Goal: Transaction & Acquisition: Subscribe to service/newsletter

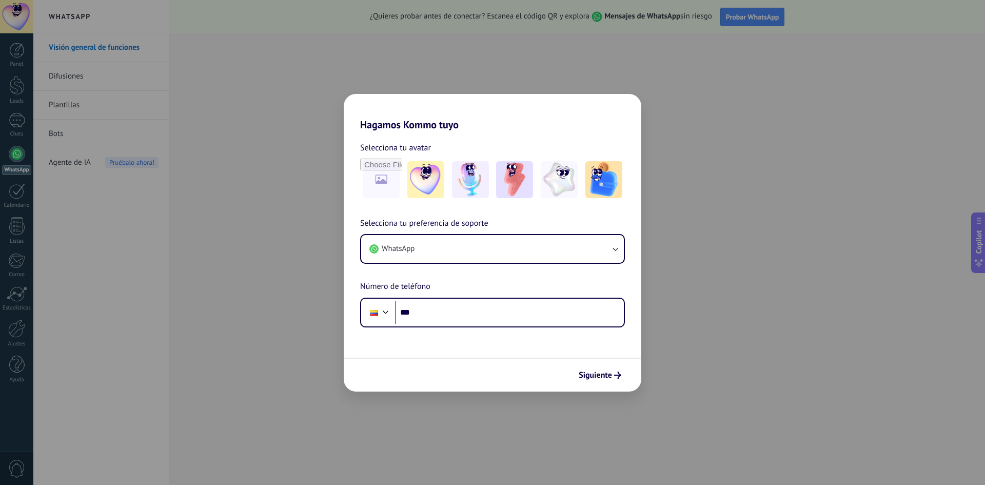
click at [429, 127] on h2 "Hagamos Kommo tuyo" at bounding box center [493, 112] width 298 height 37
click at [422, 250] on button "WhatsApp" at bounding box center [492, 249] width 263 height 28
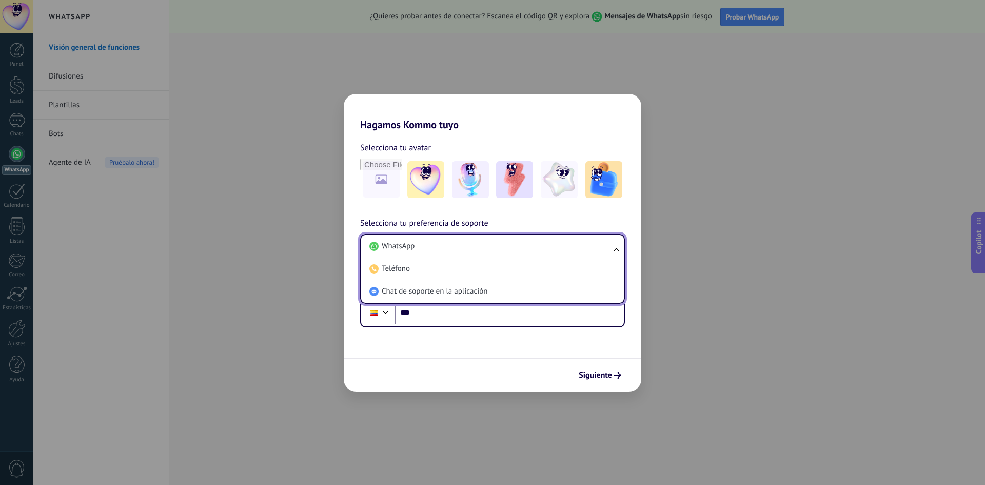
click at [422, 250] on li "WhatsApp" at bounding box center [490, 246] width 250 height 23
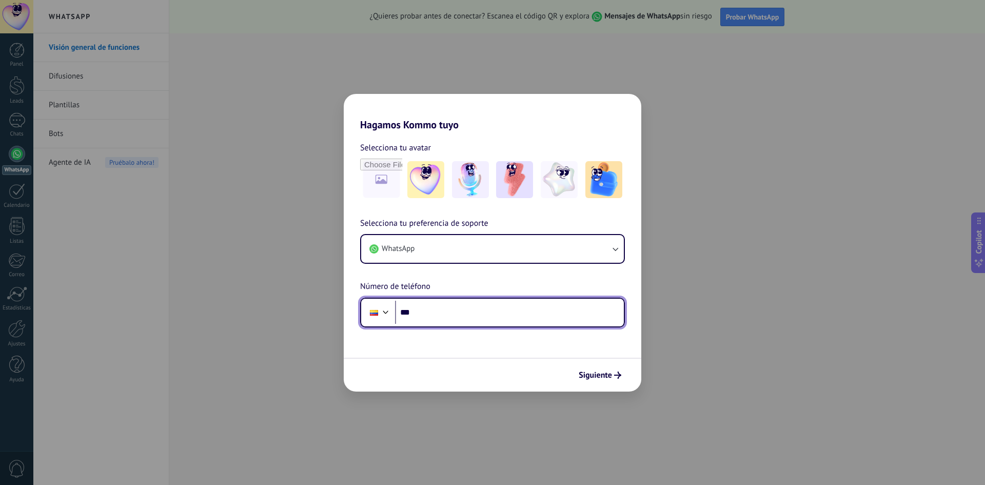
click at [453, 310] on input "***" at bounding box center [509, 313] width 229 height 24
click at [617, 378] on icon "submit" at bounding box center [617, 374] width 7 height 7
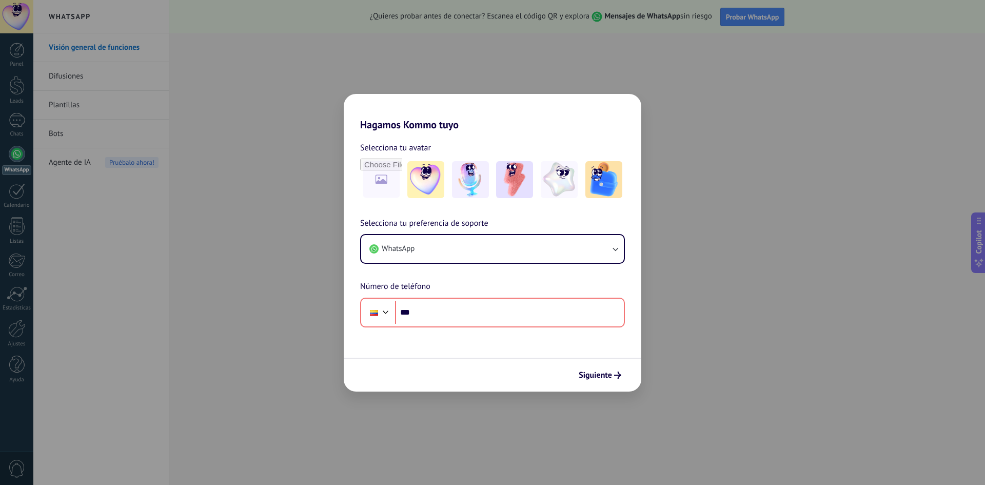
click at [682, 284] on div "Hagamos Kommo tuyo Selecciona tu avatar Selecciona tu preferencia de soporte Wh…" at bounding box center [492, 242] width 985 height 485
click at [463, 324] on div "Phone ***" at bounding box center [492, 313] width 265 height 30
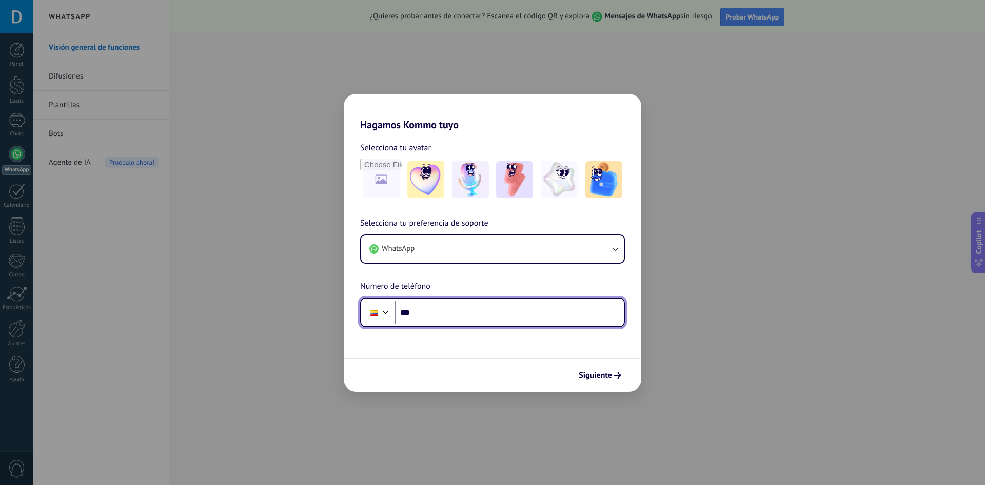
click at [456, 308] on input "***" at bounding box center [509, 313] width 229 height 24
type input "**********"
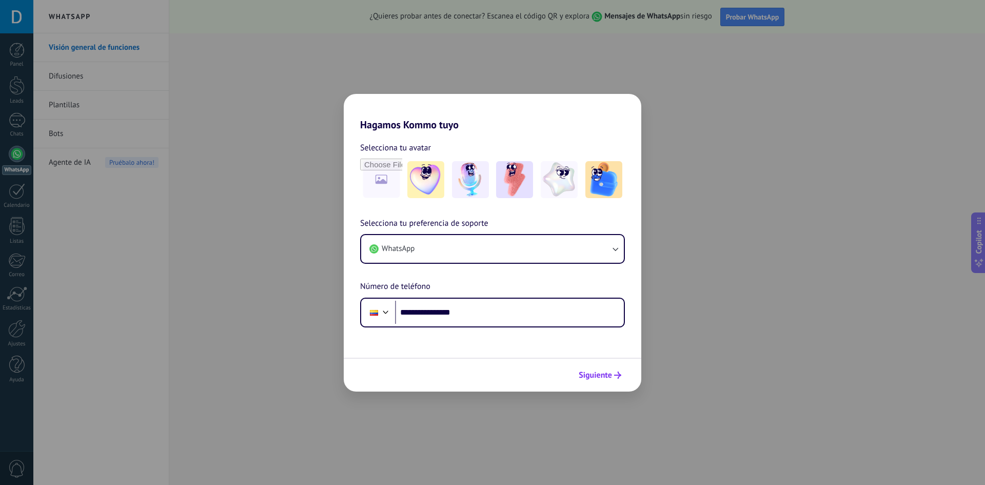
click at [622, 377] on button "Siguiente" at bounding box center [600, 374] width 52 height 17
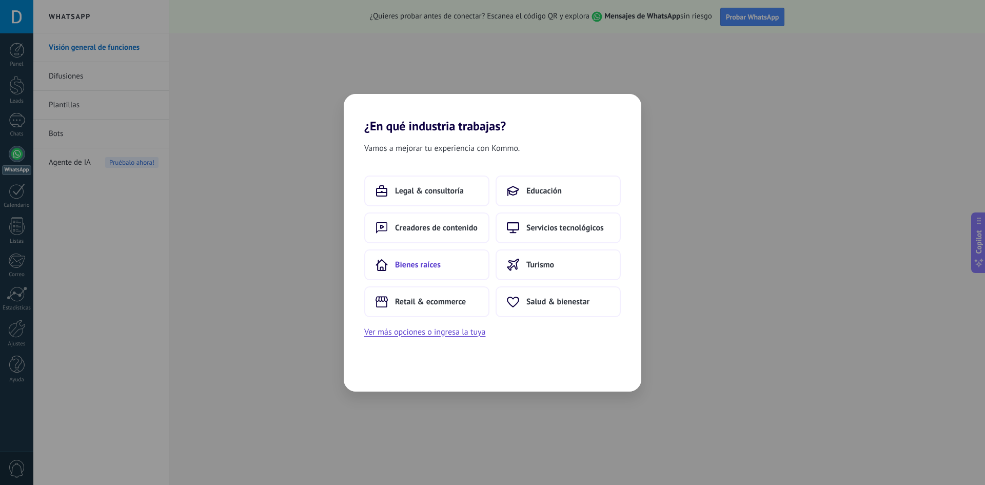
click at [429, 268] on span "Bienes raíces" at bounding box center [418, 265] width 46 height 10
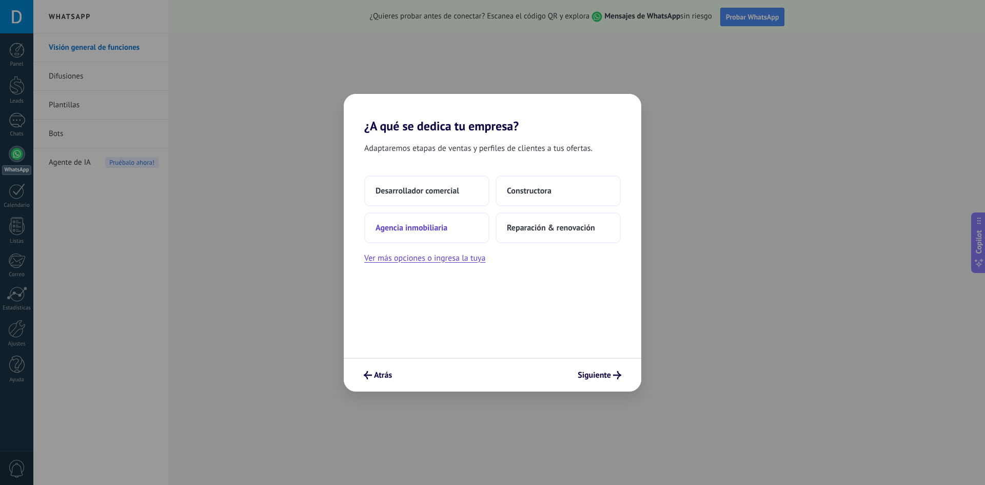
click at [448, 227] on button "Agencia inmobiliaria" at bounding box center [426, 227] width 125 height 31
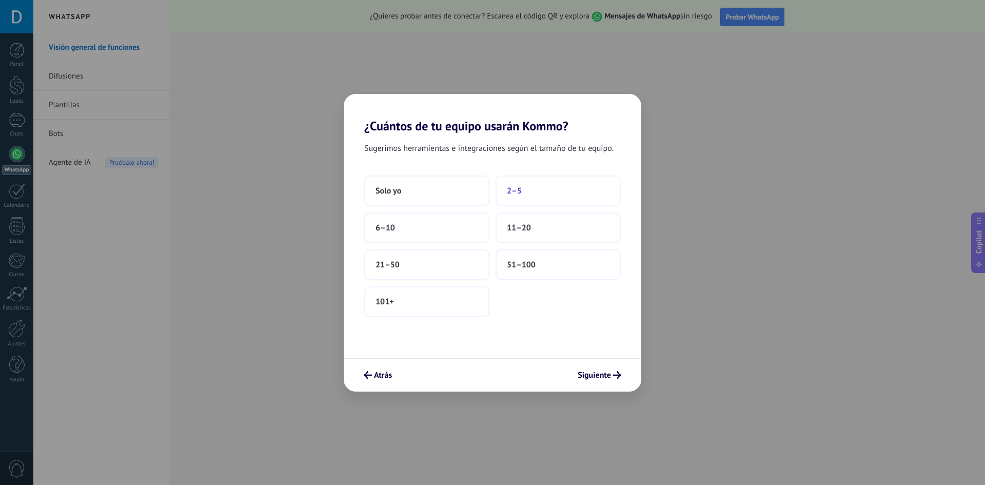
click at [543, 198] on button "2–5" at bounding box center [558, 190] width 125 height 31
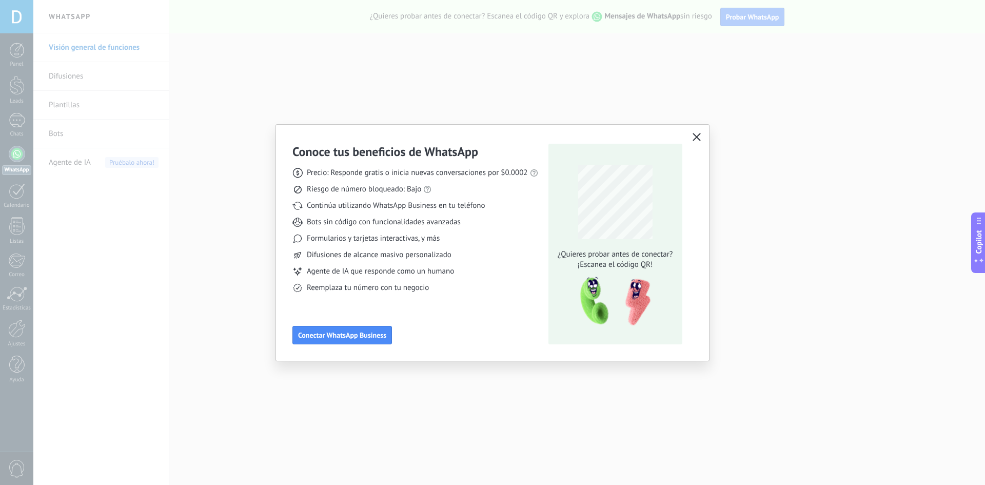
click at [694, 140] on icon "button" at bounding box center [697, 137] width 8 height 8
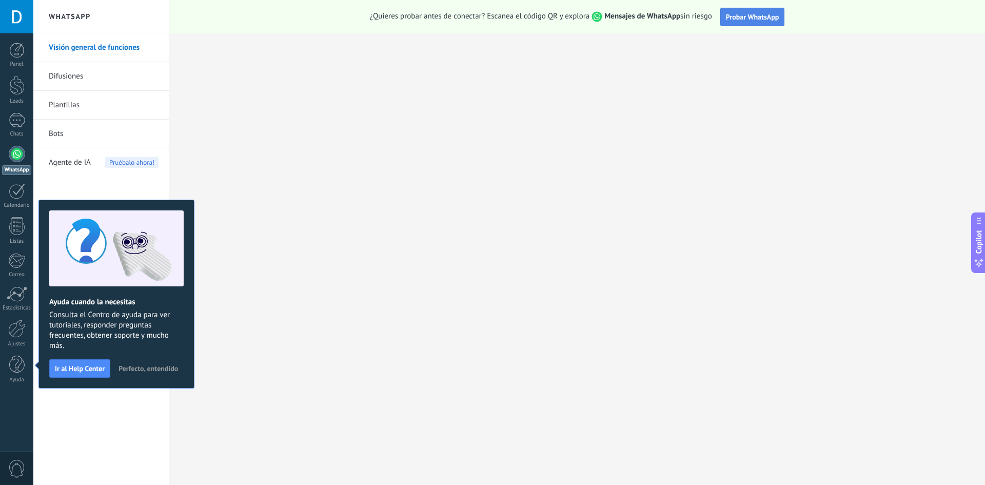
click at [756, 17] on span "Probar WhatsApp" at bounding box center [752, 16] width 53 height 9
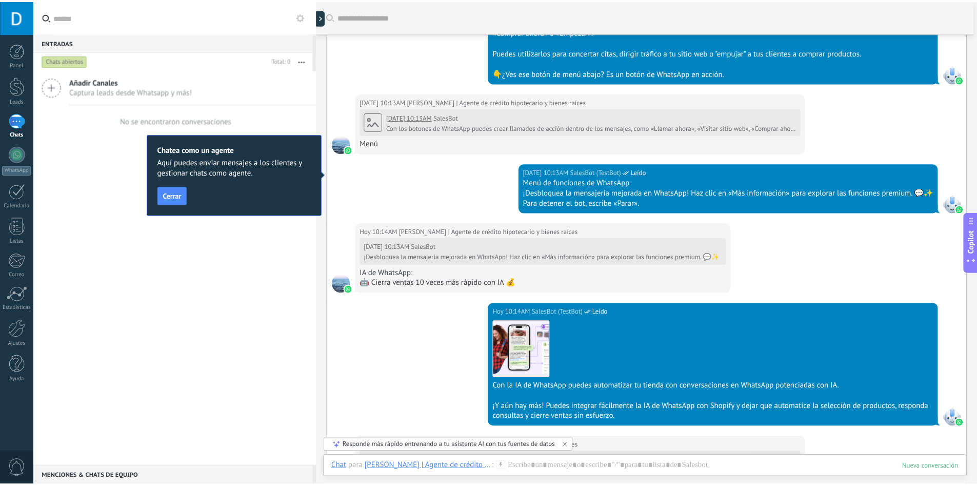
scroll to position [1050, 0]
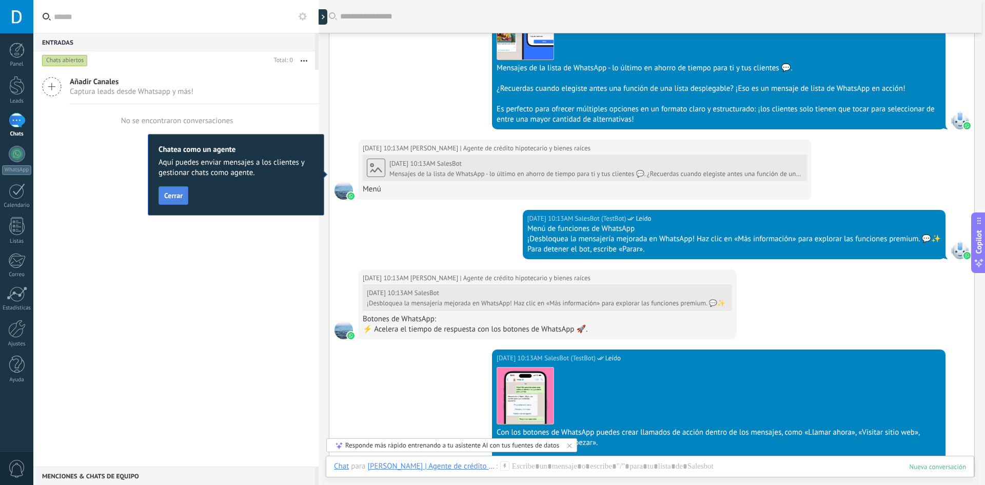
click at [165, 199] on span "Cerrar" at bounding box center [173, 195] width 18 height 7
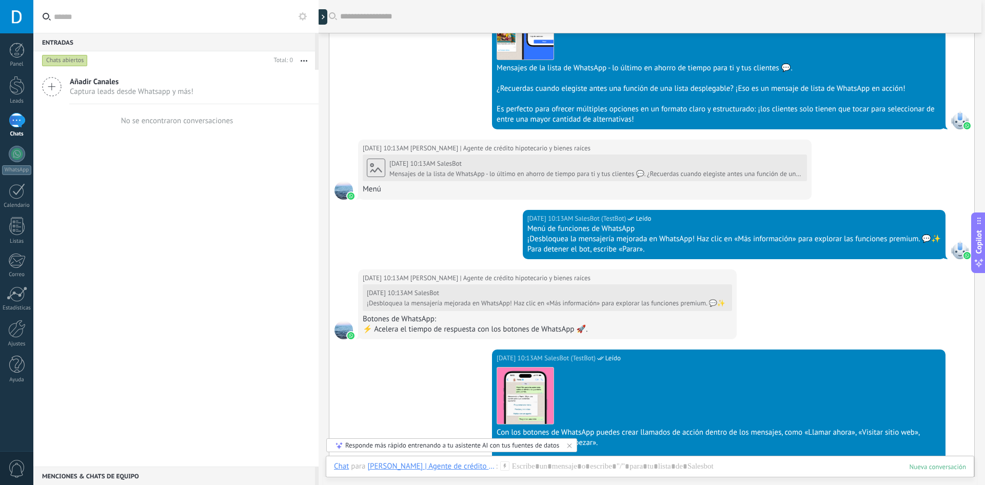
click at [80, 88] on span "Captura leads desde Whatsapp y más!" at bounding box center [132, 92] width 124 height 10
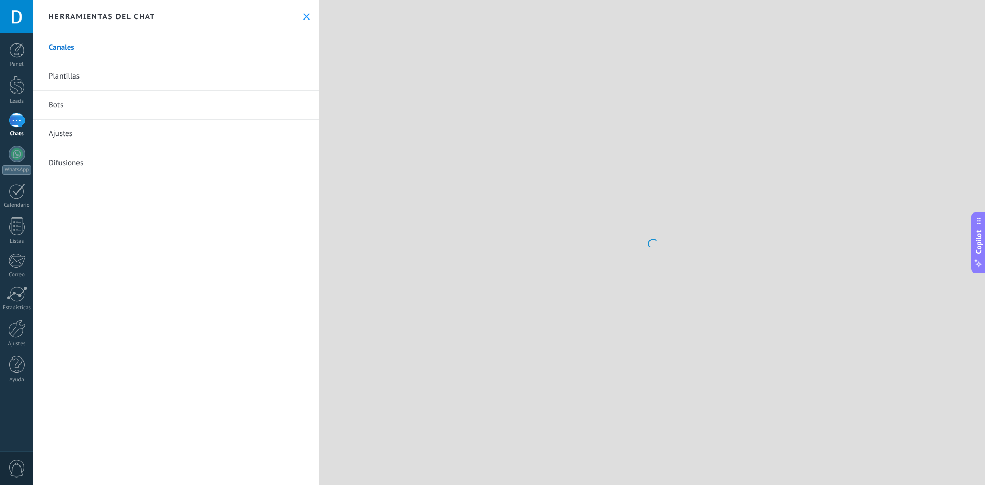
click at [90, 79] on link "Plantillas" at bounding box center [175, 76] width 285 height 29
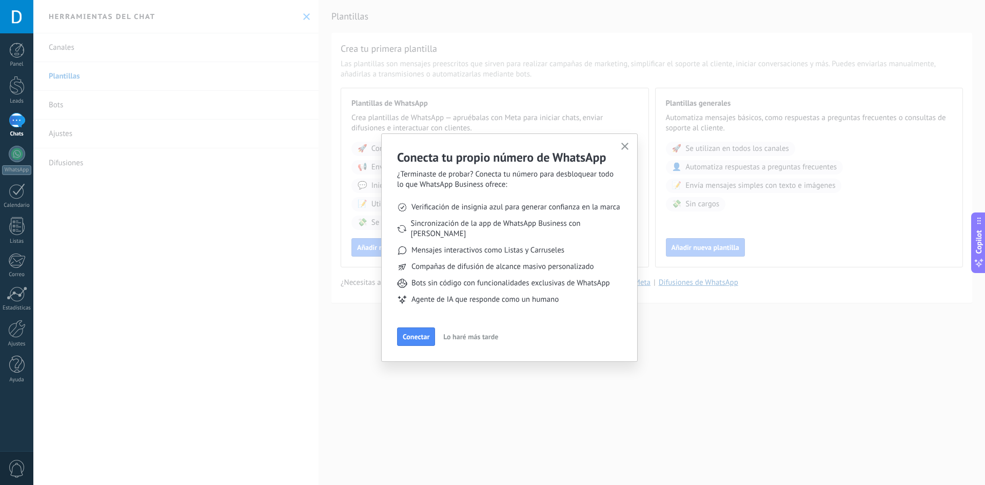
click at [624, 148] on use "button" at bounding box center [625, 147] width 8 height 8
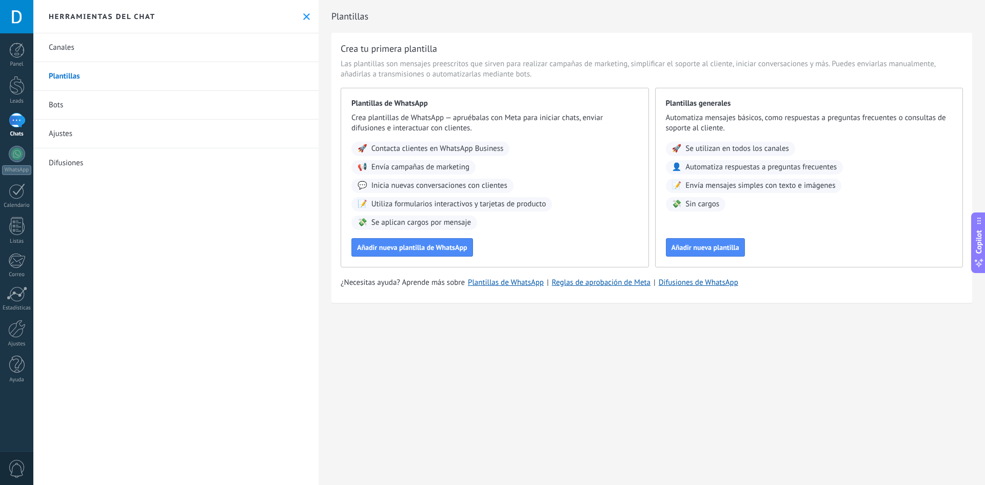
click at [75, 97] on link "Bots" at bounding box center [175, 105] width 285 height 29
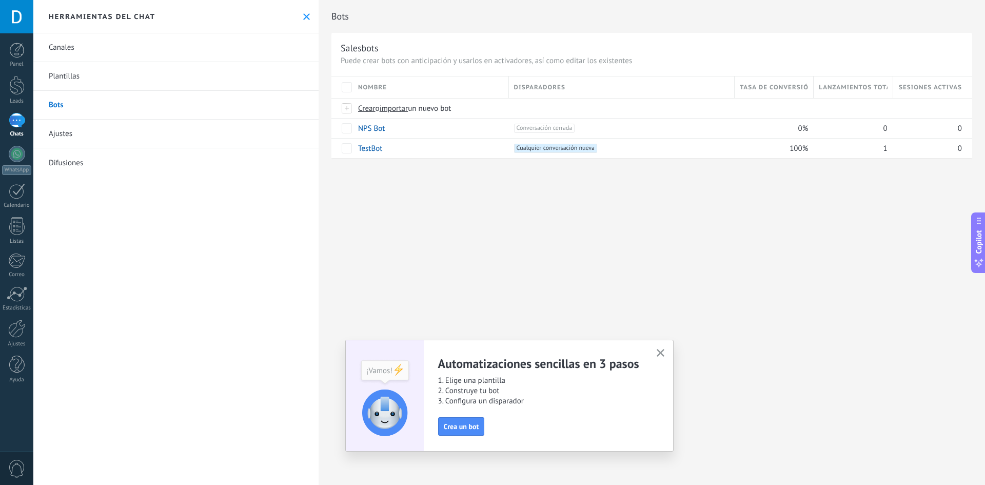
click at [87, 137] on link "Ajustes" at bounding box center [175, 134] width 285 height 29
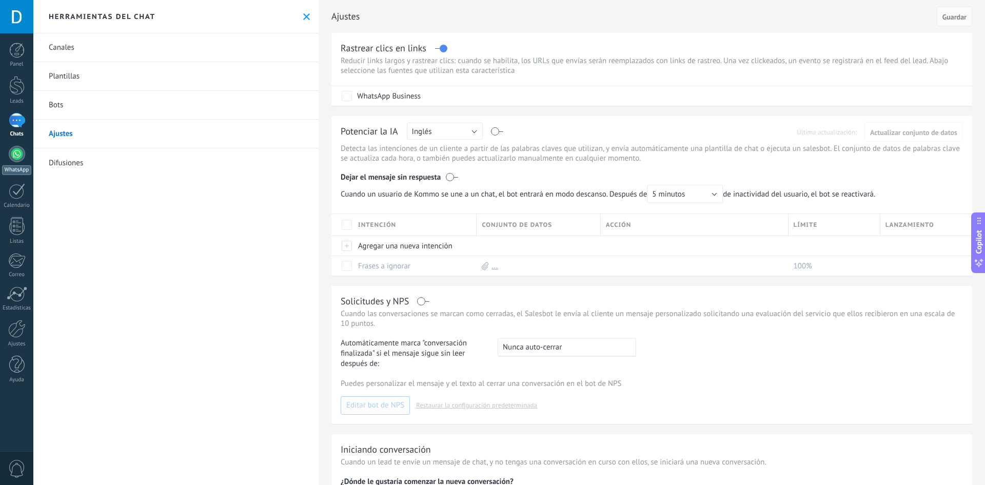
click at [5, 152] on link "WhatsApp" at bounding box center [16, 160] width 33 height 29
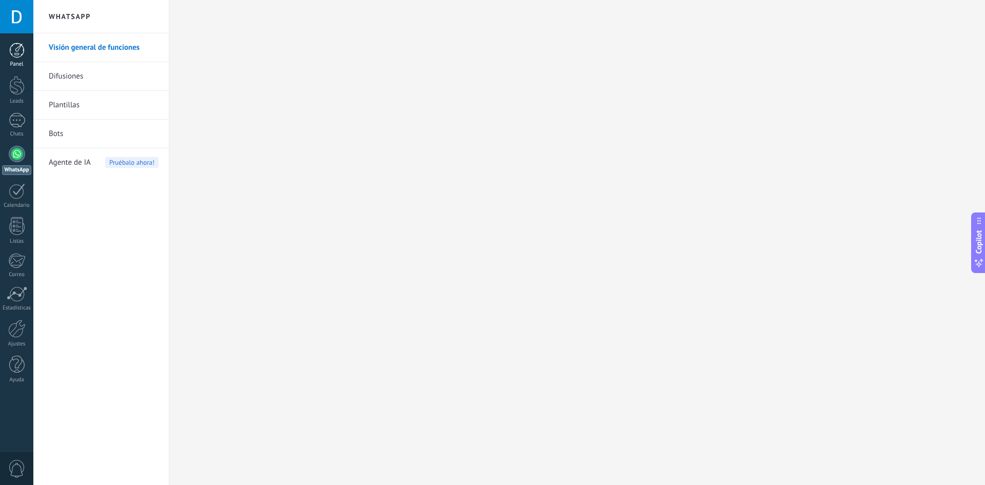
click at [7, 60] on link "Panel" at bounding box center [16, 55] width 33 height 25
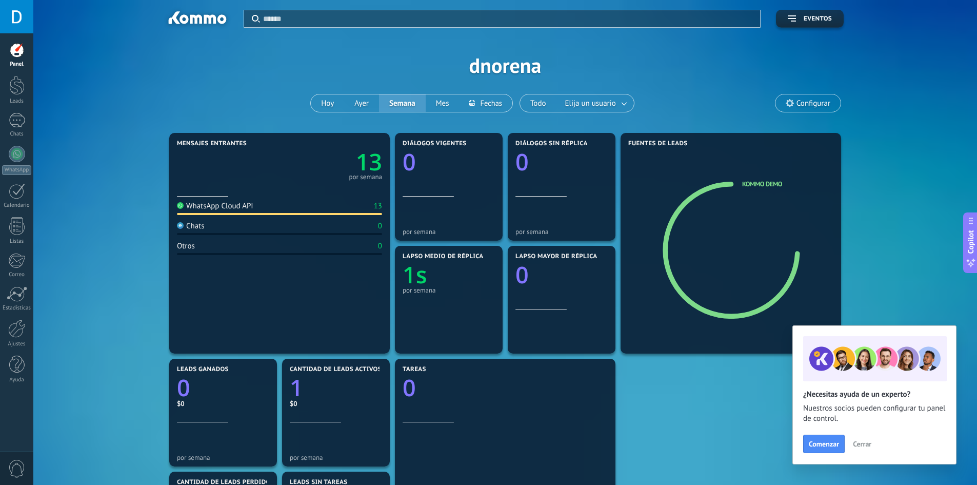
click at [856, 441] on span "Cerrar" at bounding box center [862, 443] width 18 height 7
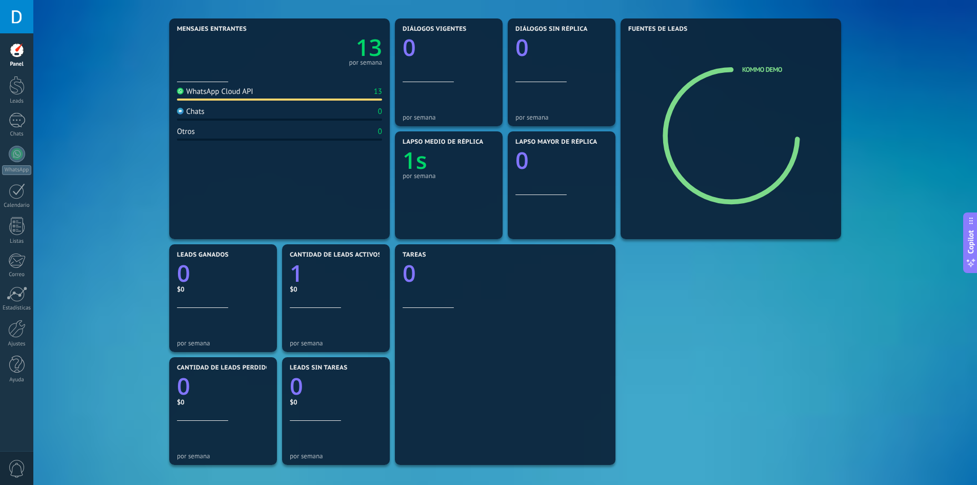
scroll to position [103, 0]
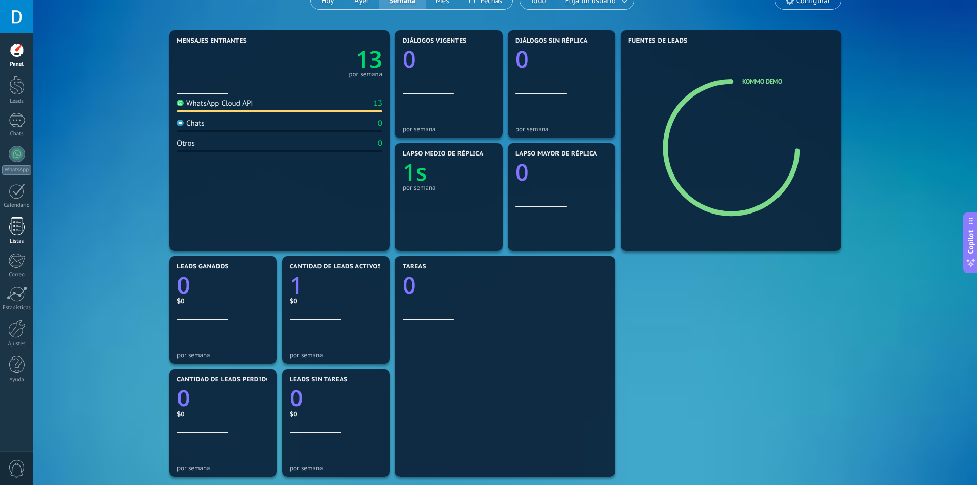
click at [8, 227] on link "Listas" at bounding box center [16, 231] width 33 height 28
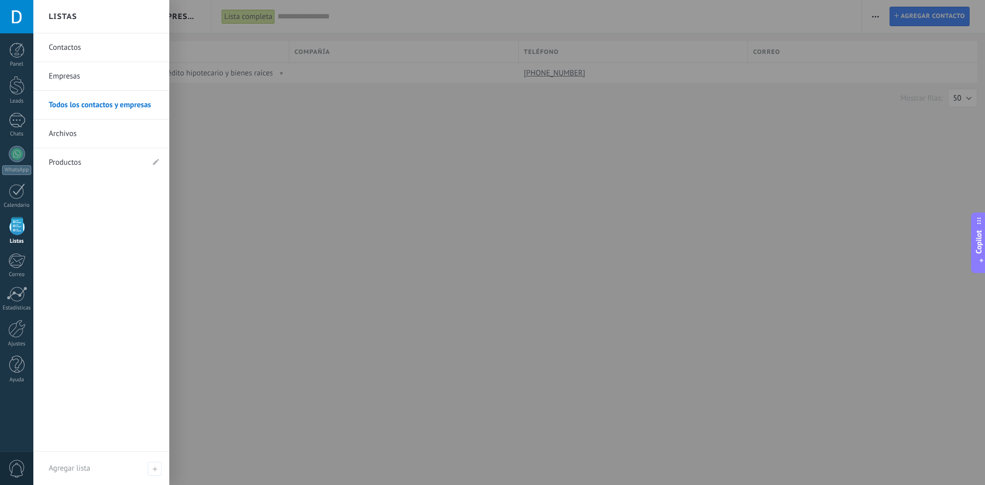
click at [470, 150] on body ".abccls-1,.abccls-2{fill-rule:evenodd}.abccls-2{fill:#fff} .abfcls-1{fill:none}…" at bounding box center [492, 242] width 985 height 485
click at [27, 260] on link "Correo" at bounding box center [16, 265] width 33 height 25
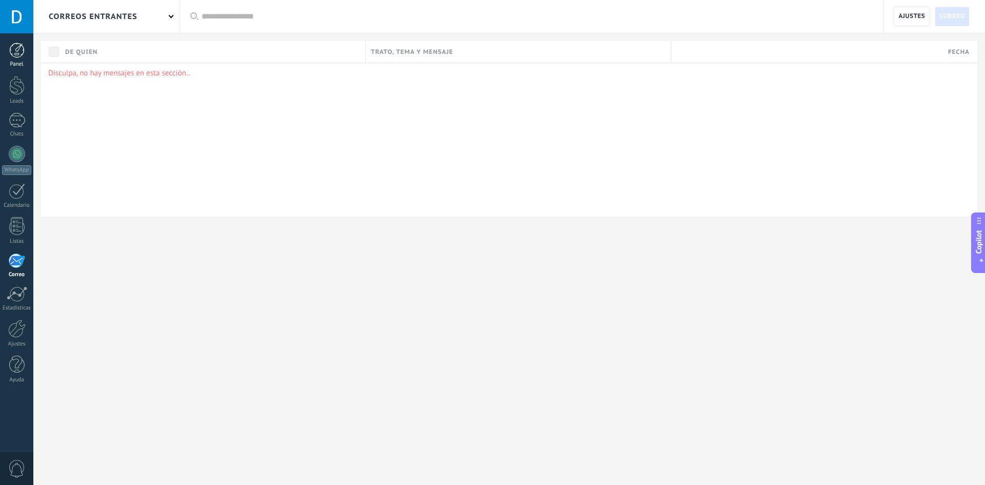
click at [19, 49] on div at bounding box center [16, 50] width 15 height 15
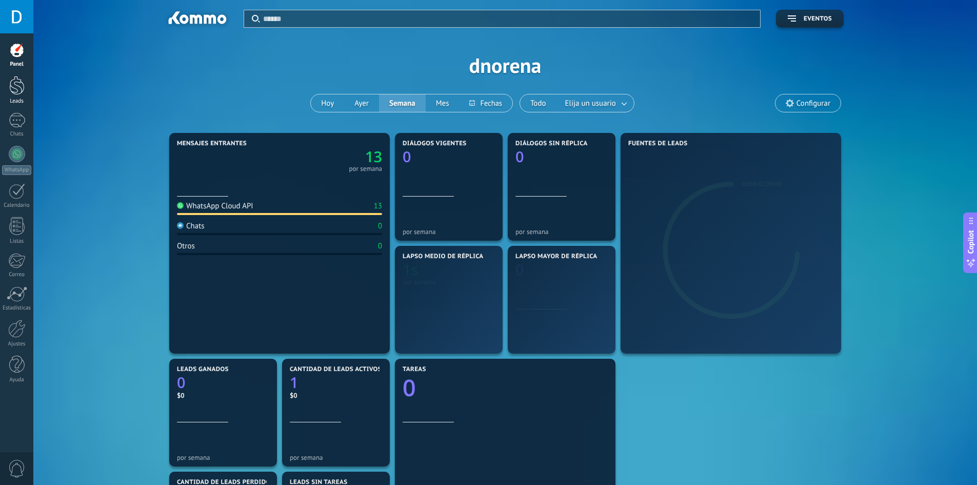
click at [16, 89] on div at bounding box center [16, 85] width 15 height 19
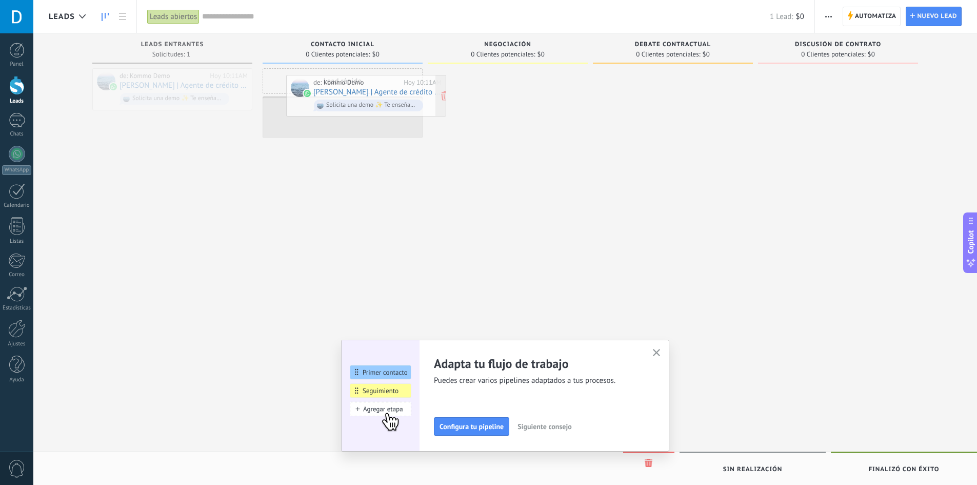
drag, startPoint x: 169, startPoint y: 79, endPoint x: 363, endPoint y: 86, distance: 194.1
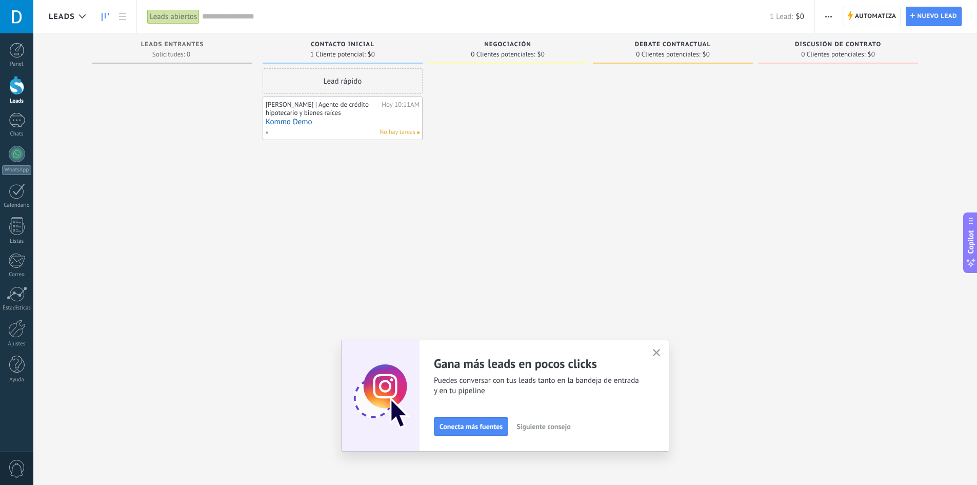
click at [315, 111] on div "[PERSON_NAME] | Agente de crédito hipotecario y bienes raíces" at bounding box center [322, 109] width 113 height 16
click at [302, 126] on link "Kommo Demo" at bounding box center [343, 121] width 154 height 9
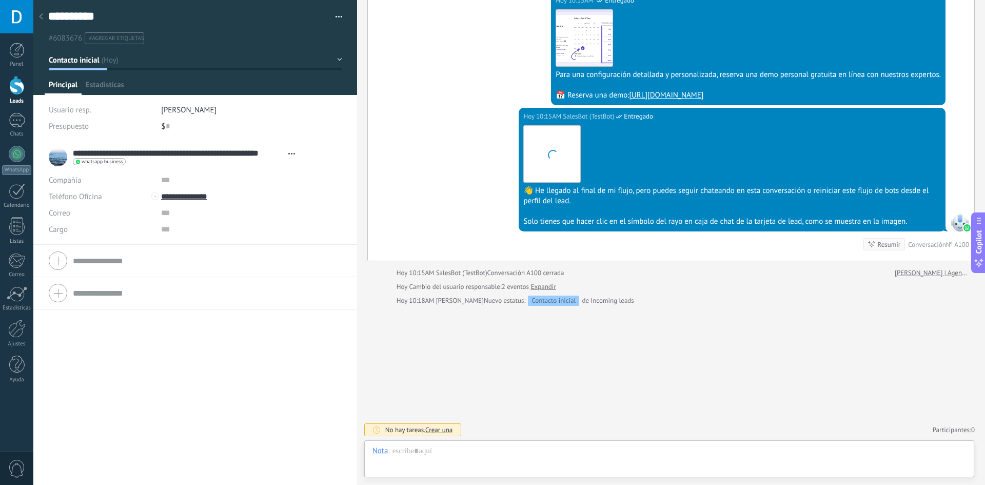
scroll to position [15, 0]
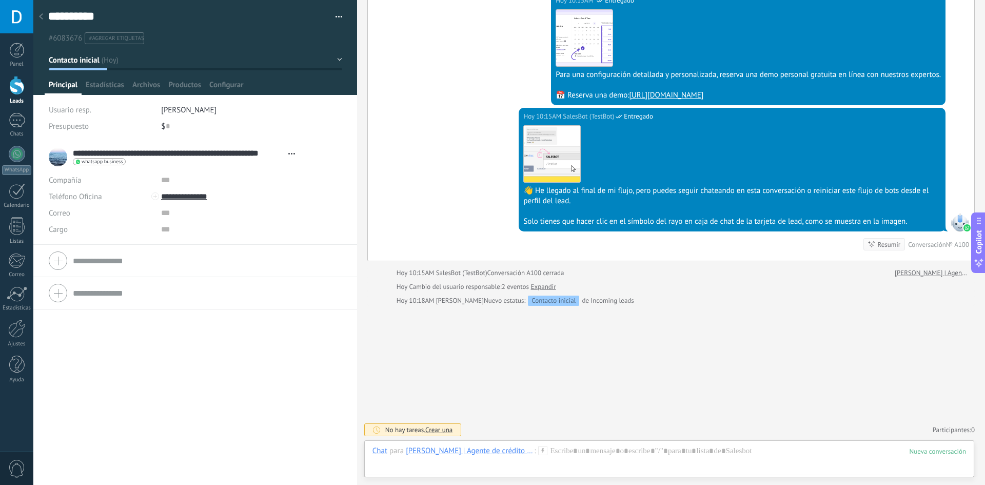
click at [449, 430] on span "Crear una" at bounding box center [438, 429] width 27 height 9
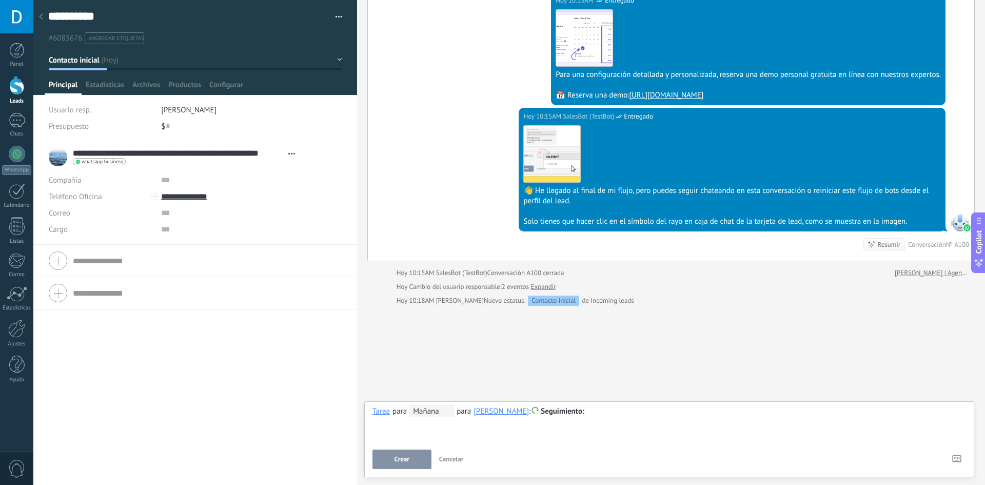
click at [435, 411] on span "Mañana" at bounding box center [431, 411] width 45 height 12
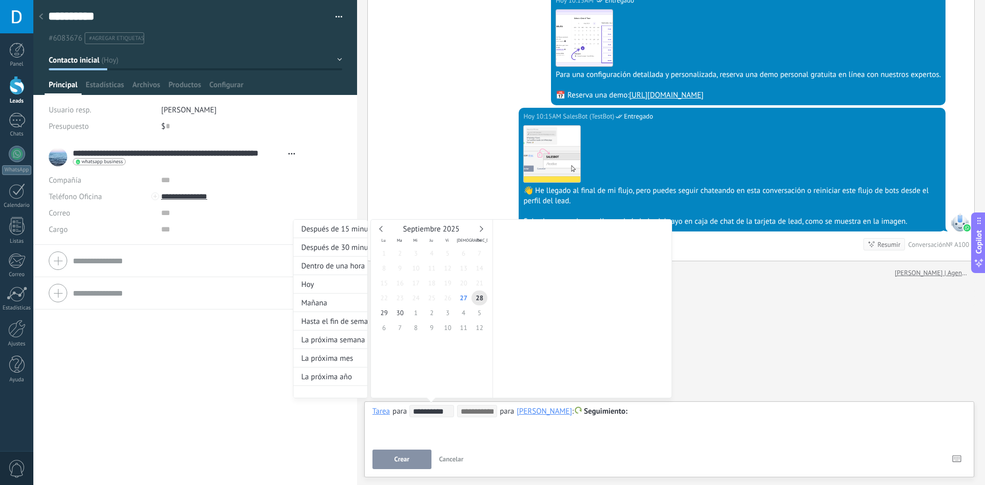
click at [435, 411] on input "**********" at bounding box center [433, 411] width 41 height 8
click at [417, 312] on span "1" at bounding box center [416, 312] width 16 height 15
type input "**********"
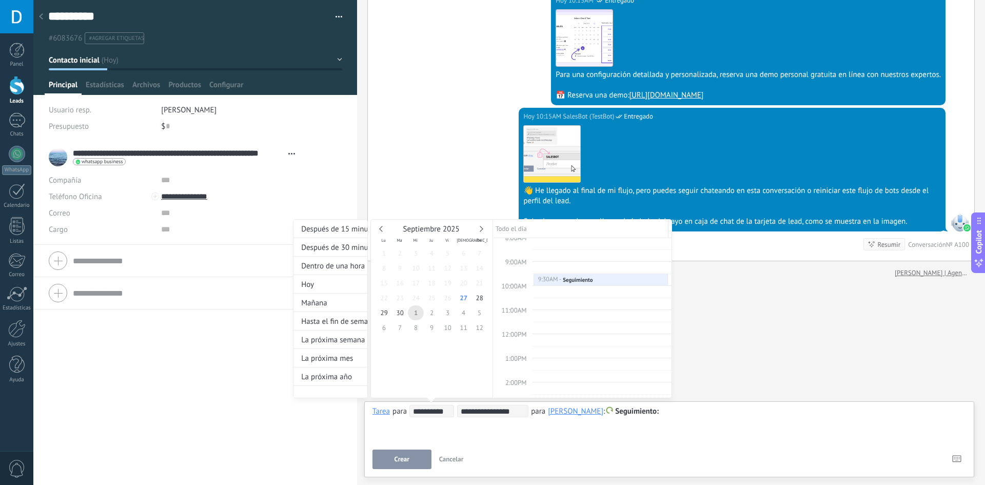
click at [676, 412] on div at bounding box center [492, 242] width 985 height 485
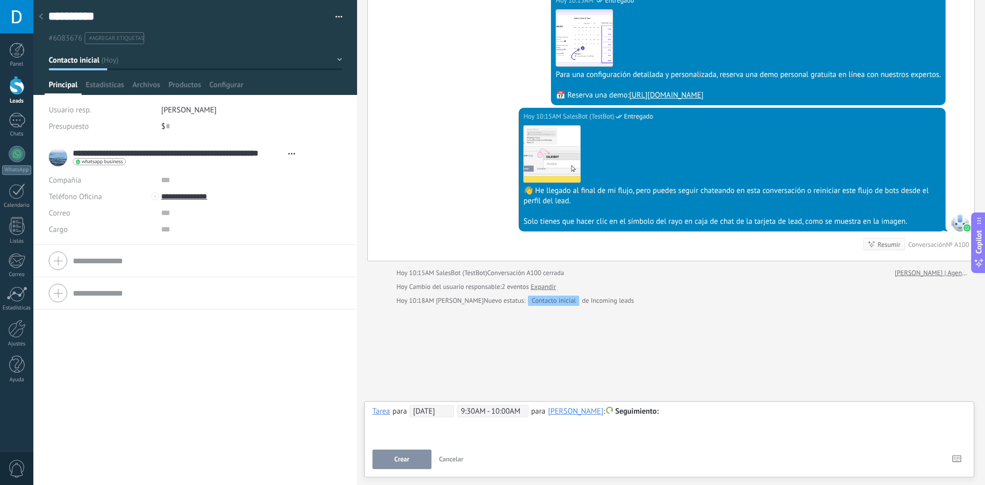
click at [668, 411] on div at bounding box center [669, 411] width 594 height 12
click at [417, 456] on button "Crear" at bounding box center [401, 458] width 59 height 19
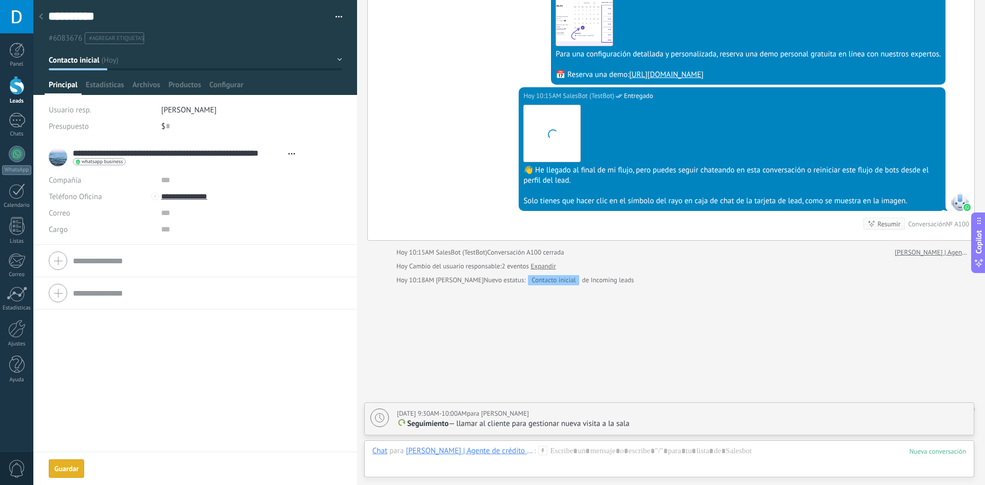
scroll to position [963, 0]
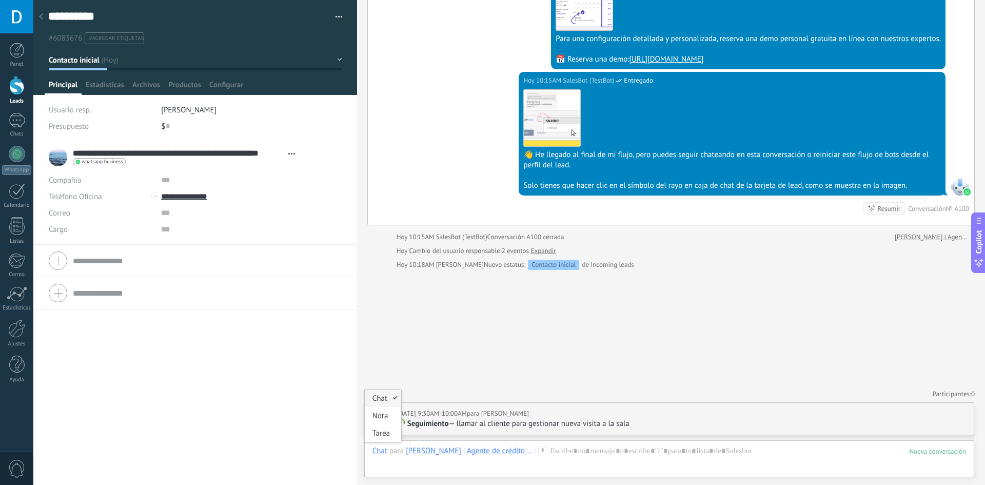
click at [379, 454] on div "Chat" at bounding box center [379, 450] width 15 height 9
click at [377, 448] on div "Chat" at bounding box center [379, 450] width 15 height 9
click at [379, 418] on div "Nota" at bounding box center [383, 415] width 36 height 17
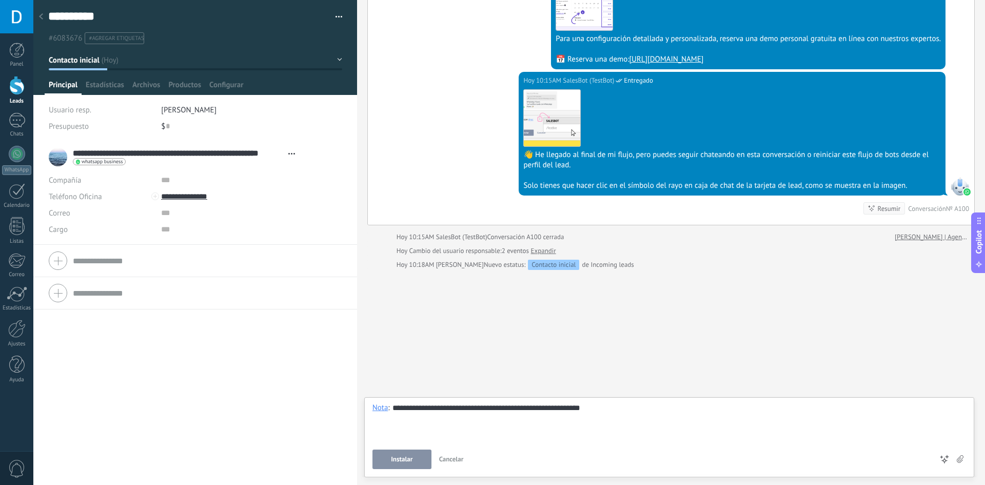
click at [390, 454] on button "Instalar" at bounding box center [401, 458] width 59 height 19
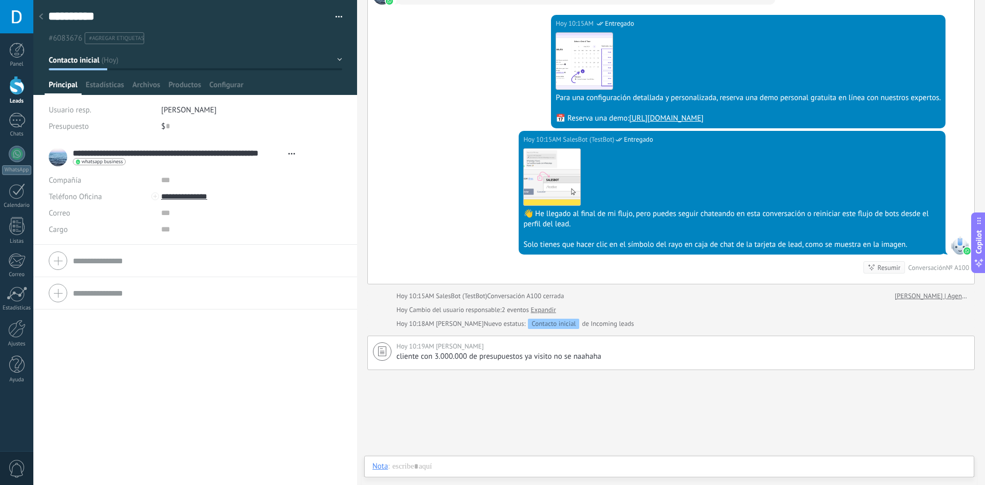
scroll to position [748, 0]
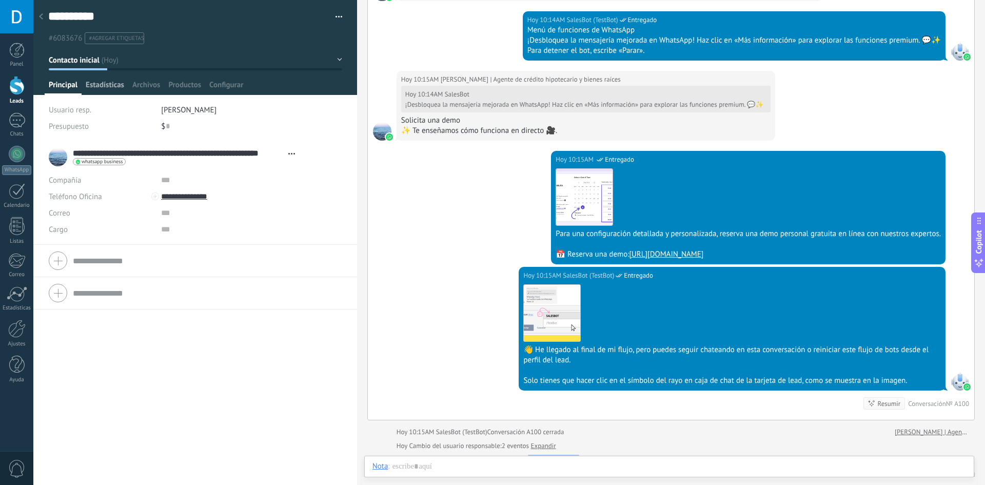
click at [105, 86] on span "Estadísticas" at bounding box center [105, 87] width 38 height 15
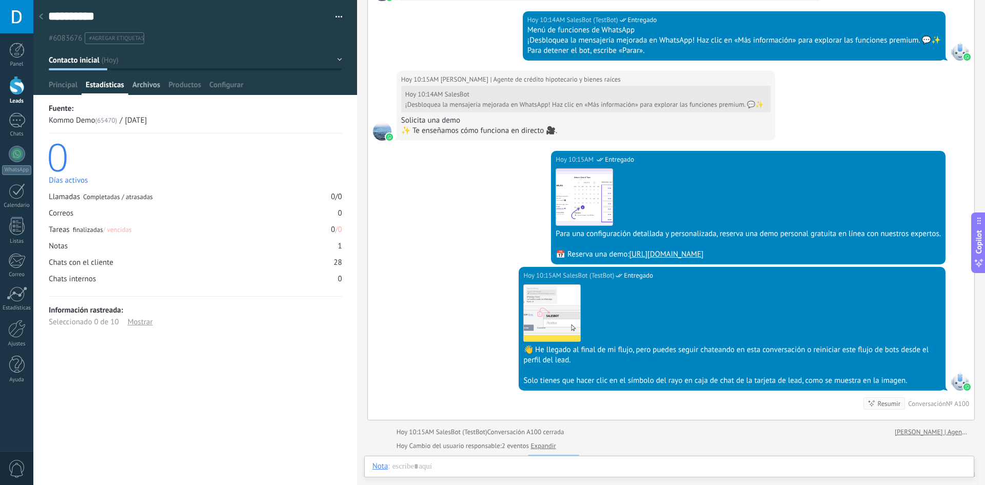
click at [148, 90] on span "Archivos" at bounding box center [146, 87] width 28 height 15
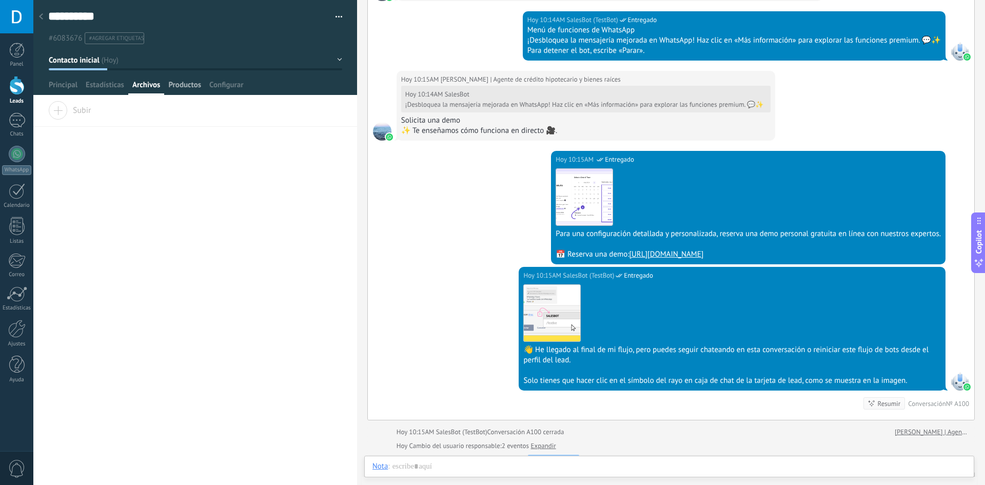
click at [192, 91] on span "Productos" at bounding box center [184, 87] width 33 height 15
click at [223, 85] on span "Configurar" at bounding box center [226, 87] width 34 height 15
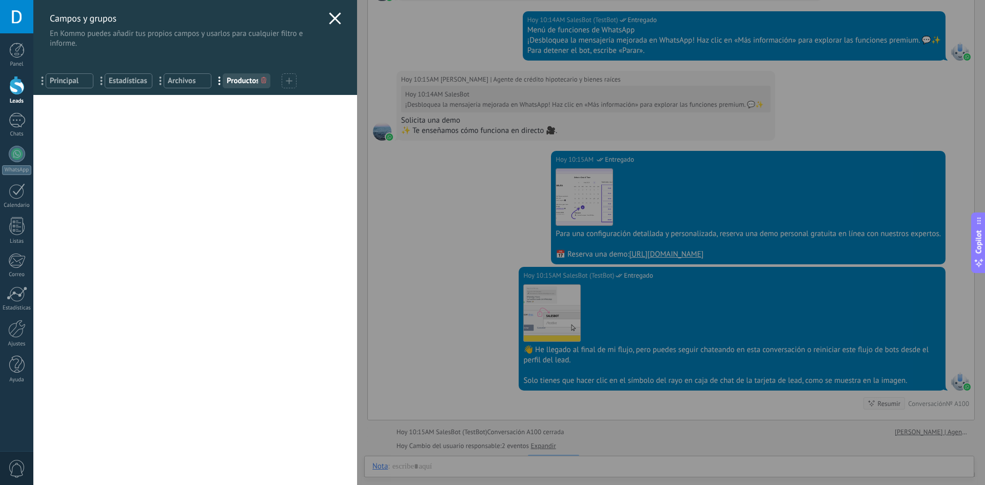
click at [66, 85] on span "Principal" at bounding box center [70, 81] width 40 height 10
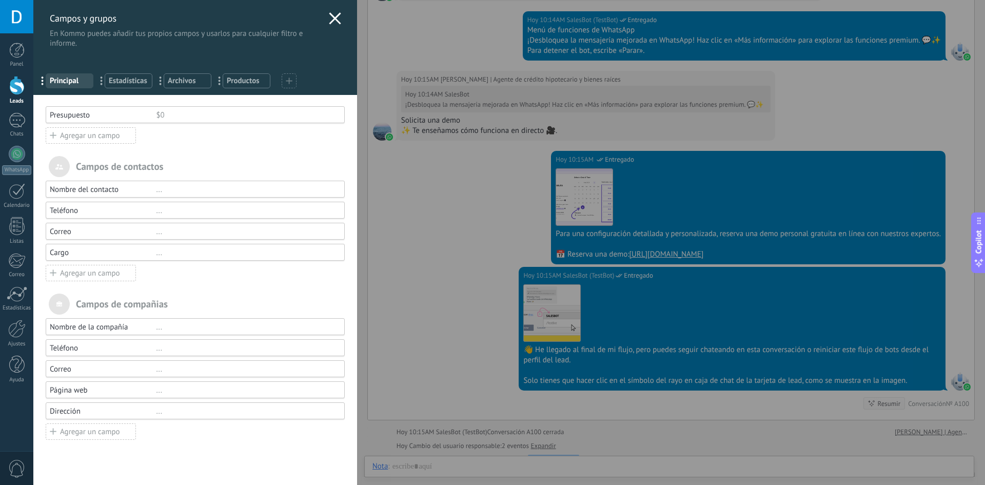
click at [332, 17] on use at bounding box center [335, 18] width 12 height 12
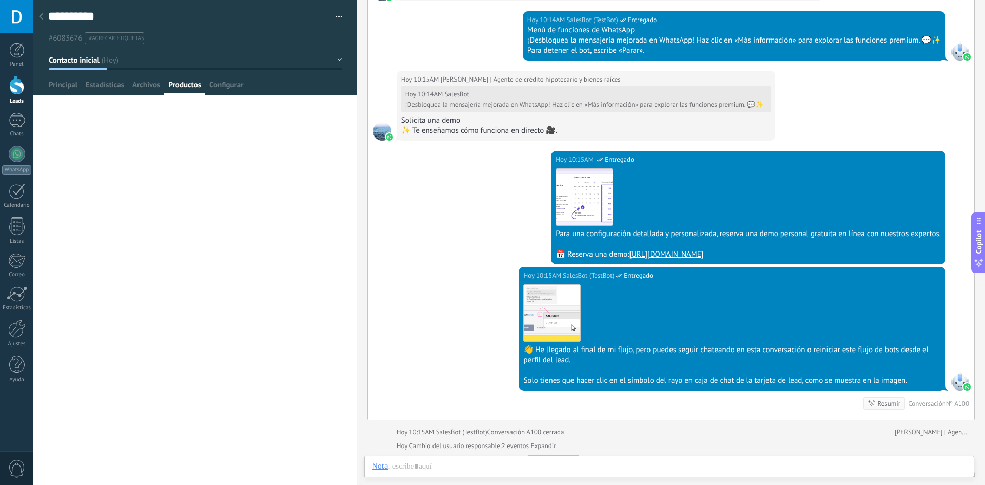
click at [44, 15] on div at bounding box center [41, 17] width 14 height 20
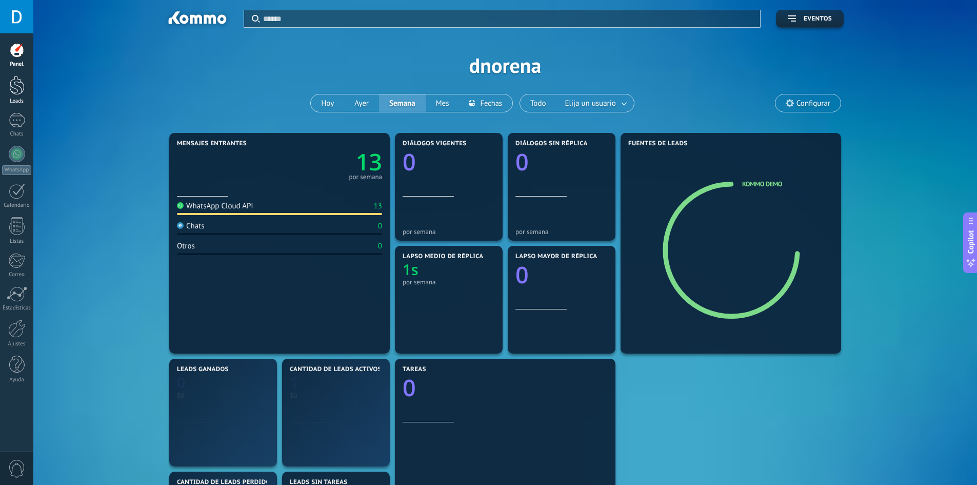
click at [11, 94] on div at bounding box center [16, 85] width 15 height 19
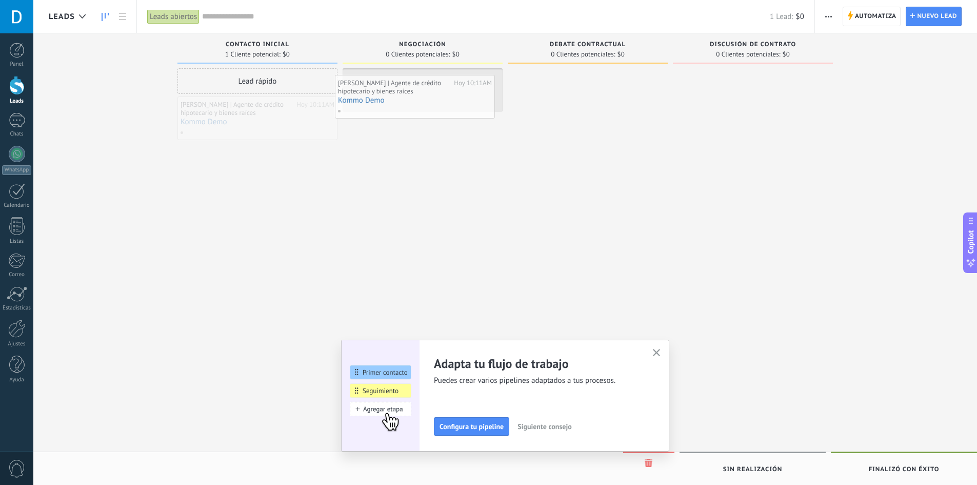
drag, startPoint x: 398, startPoint y: 139, endPoint x: 385, endPoint y: 102, distance: 39.1
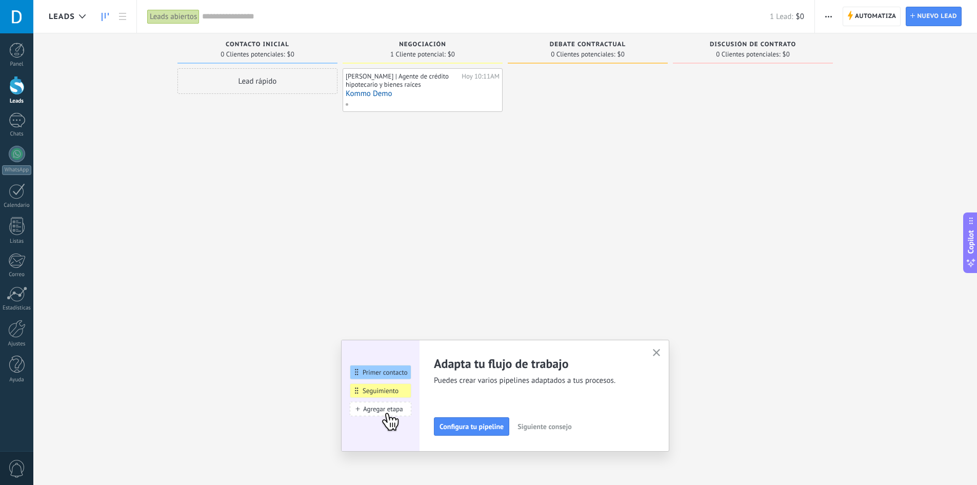
click at [656, 348] on button "button" at bounding box center [657, 353] width 13 height 14
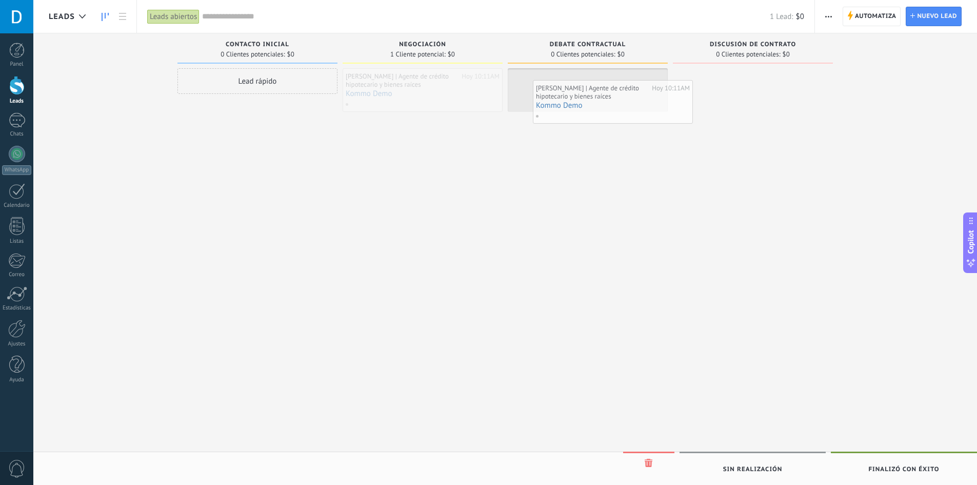
drag, startPoint x: 386, startPoint y: 103, endPoint x: 578, endPoint y: 111, distance: 191.5
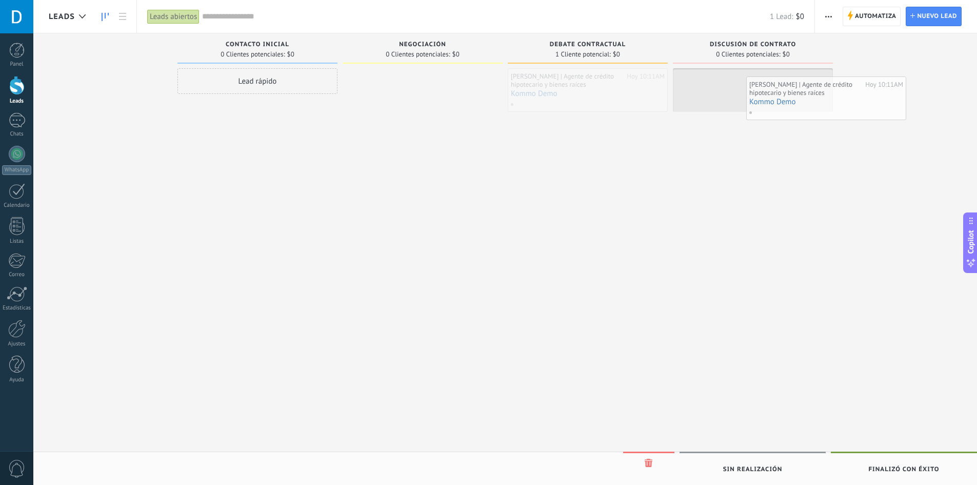
drag, startPoint x: 569, startPoint y: 90, endPoint x: 801, endPoint y: 94, distance: 231.9
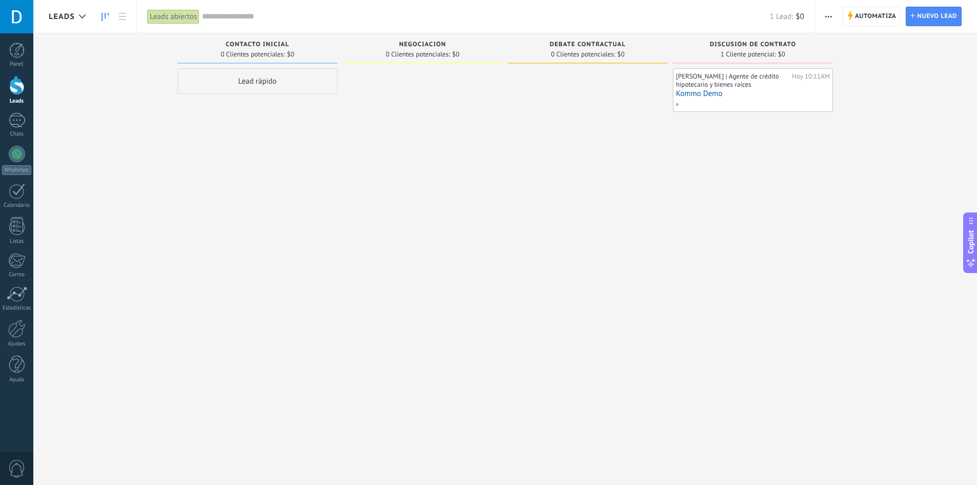
click at [262, 74] on div "Lead rápido" at bounding box center [258, 81] width 160 height 26
click at [170, 41] on div "Leads Entrantes Solicitudes: 0 0 0 0 0 Contacto inicial 0 Clientes potenciales:…" at bounding box center [513, 226] width 929 height 386
click at [14, 125] on div "1" at bounding box center [17, 120] width 16 height 15
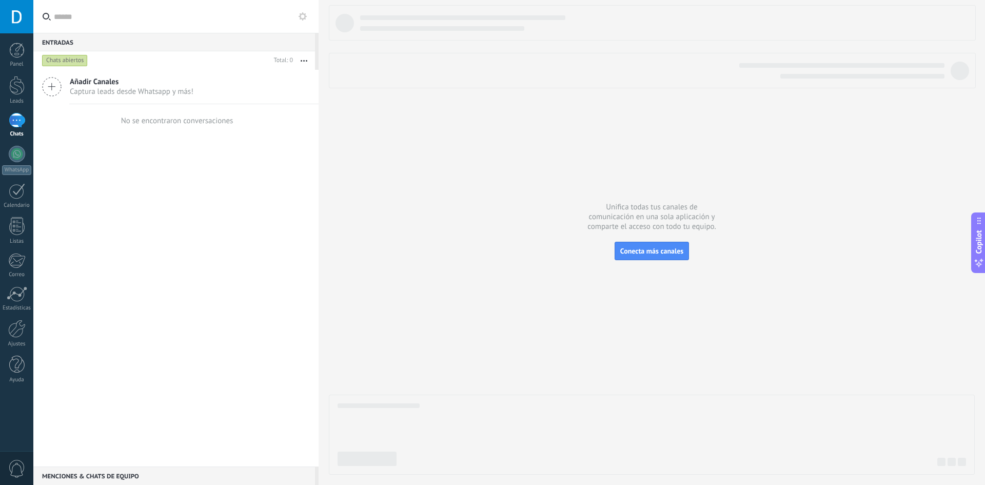
click at [108, 91] on span "Captura leads desde Whatsapp y más!" at bounding box center [132, 92] width 124 height 10
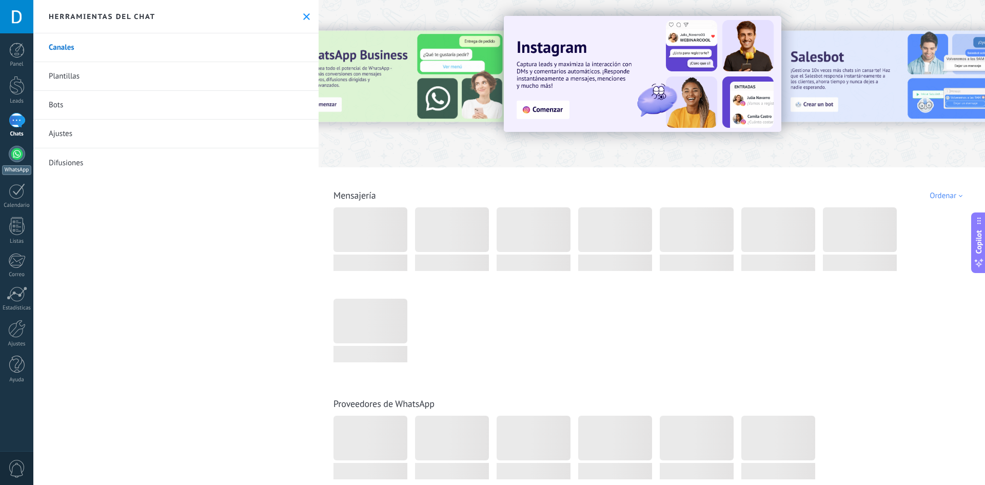
click at [16, 158] on div at bounding box center [17, 154] width 16 height 16
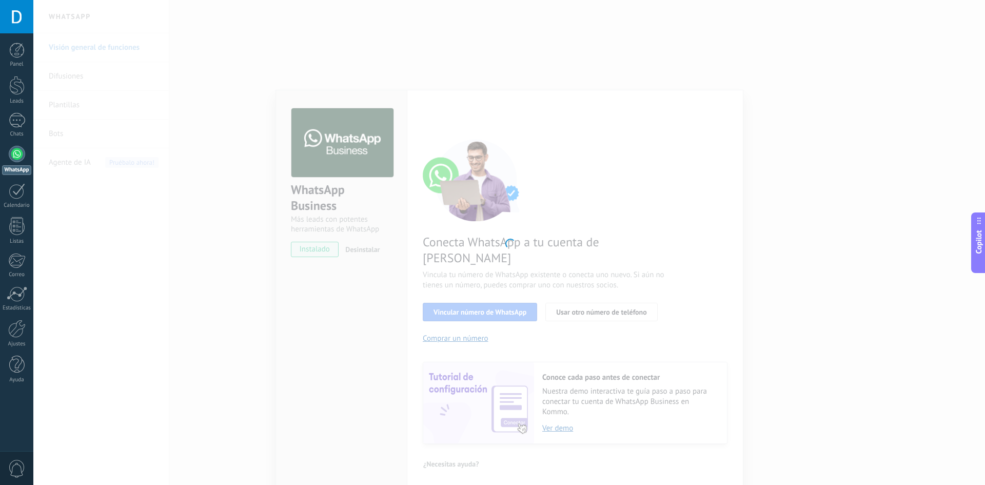
click at [523, 262] on div at bounding box center [509, 242] width 952 height 485
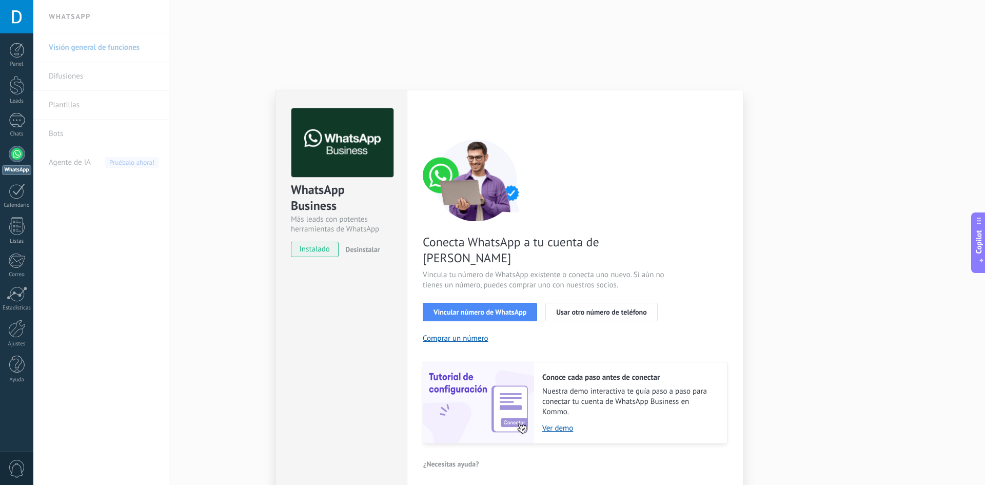
click at [519, 256] on div at bounding box center [509, 242] width 952 height 485
click at [519, 270] on span "Vincula tu número de WhatsApp existente o conecta uno nuevo. Si aún no tienes u…" at bounding box center [545, 280] width 244 height 21
click at [513, 308] on span "Vincular número de WhatsApp" at bounding box center [480, 311] width 93 height 7
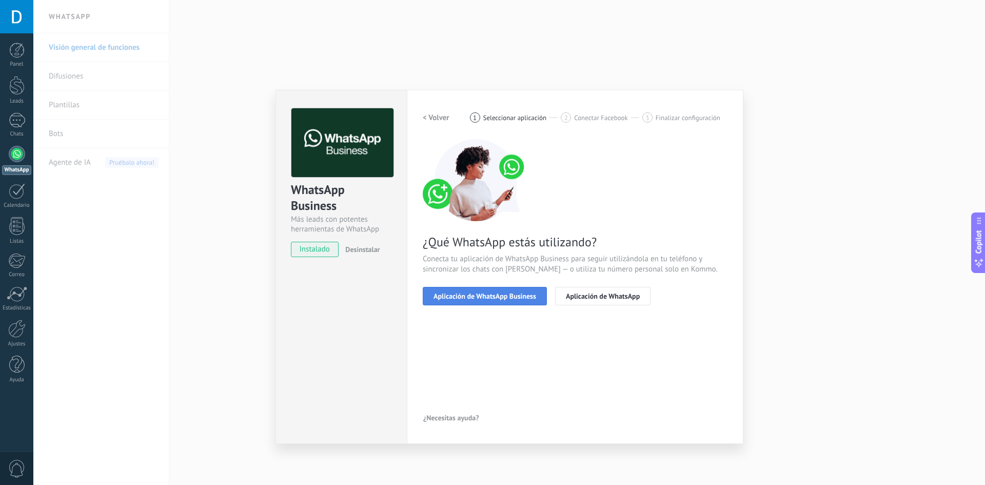
click at [513, 299] on span "Aplicación de WhatsApp Business" at bounding box center [485, 295] width 103 height 7
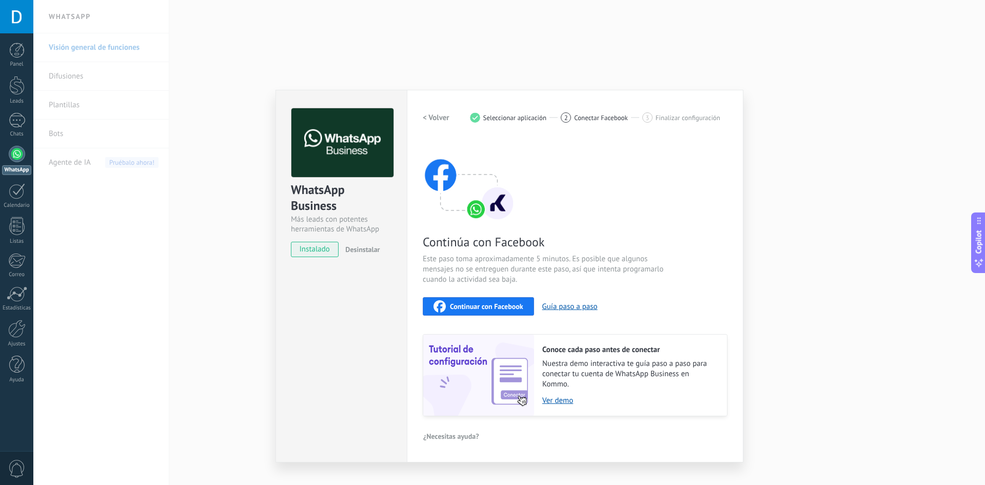
click at [505, 307] on span "Continuar con Facebook" at bounding box center [486, 306] width 73 height 7
click at [554, 307] on button "Guía paso a paso" at bounding box center [569, 307] width 55 height 10
